Goal: Find specific page/section: Find specific page/section

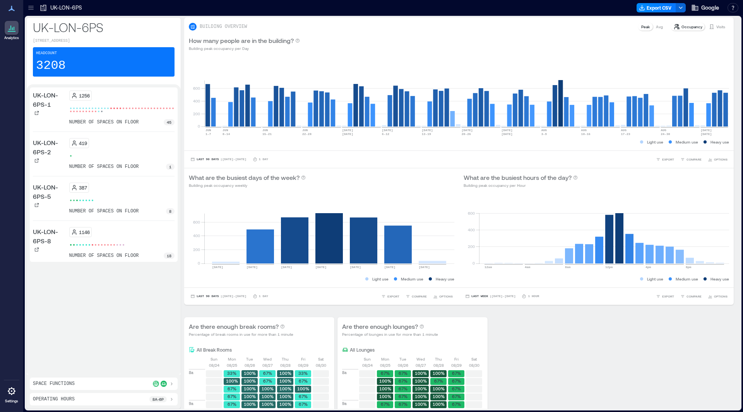
click at [12, 5] on icon at bounding box center [11, 8] width 9 height 9
click at [13, 9] on icon at bounding box center [12, 8] width 6 height 5
click at [97, 382] on div "Space Functions" at bounding box center [104, 384] width 142 height 6
click at [12, 31] on icon at bounding box center [11, 27] width 9 height 9
click at [13, 10] on icon at bounding box center [12, 8] width 6 height 5
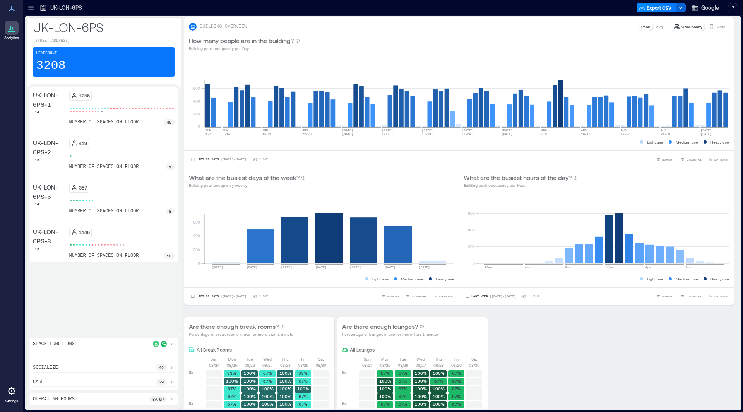
click at [12, 8] on icon at bounding box center [12, 8] width 6 height 5
click at [46, 10] on icon at bounding box center [44, 8] width 6 height 6
click at [44, 7] on icon at bounding box center [43, 8] width 8 height 8
click at [72, 9] on p "UK-LON-6PS" at bounding box center [66, 8] width 32 height 8
click at [31, 9] on icon at bounding box center [31, 8] width 8 height 8
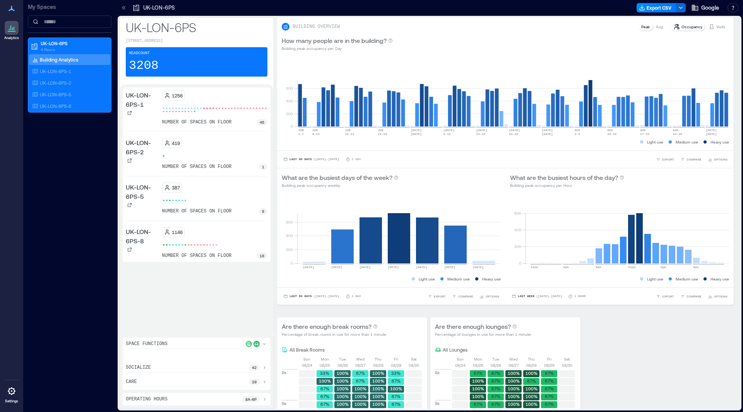
click at [16, 391] on icon at bounding box center [11, 390] width 9 height 9
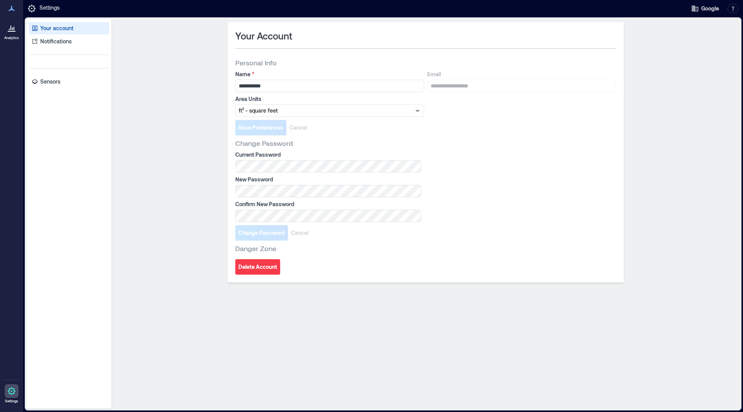
click at [9, 38] on p "Analytics" at bounding box center [11, 38] width 15 height 5
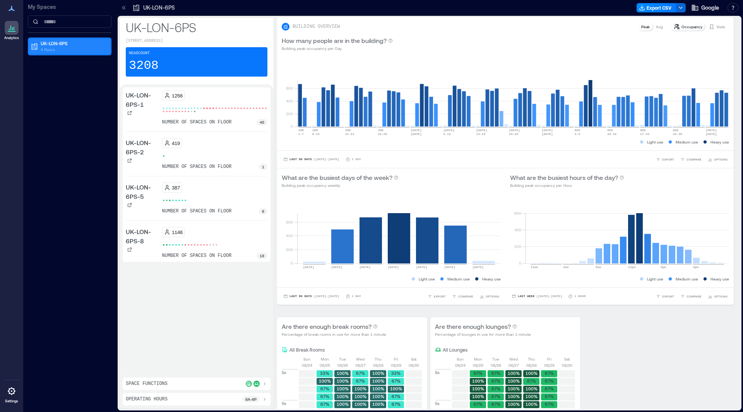
click at [57, 49] on p "4 Floors" at bounding box center [73, 49] width 65 height 6
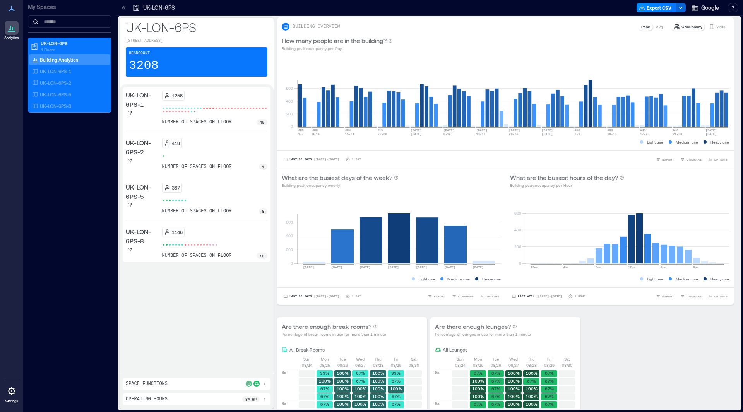
click at [65, 61] on p "Building Analytics" at bounding box center [59, 59] width 38 height 6
click at [67, 72] on p "UK-LON-6PS-1" at bounding box center [55, 71] width 31 height 6
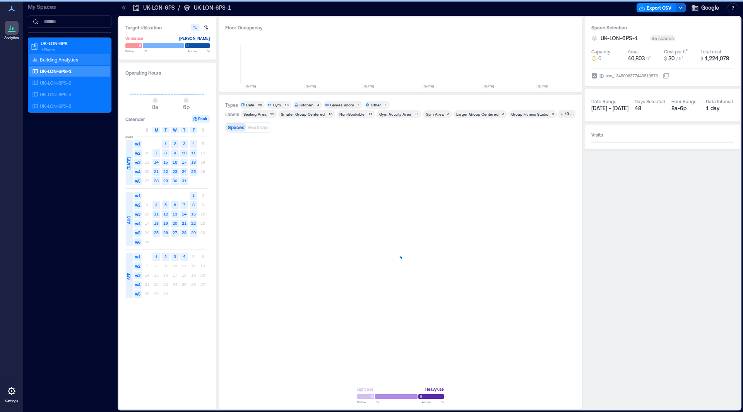
scroll to position [0, 326]
click at [65, 57] on p "Building Analytics" at bounding box center [59, 59] width 38 height 6
